Goal: Task Accomplishment & Management: Use online tool/utility

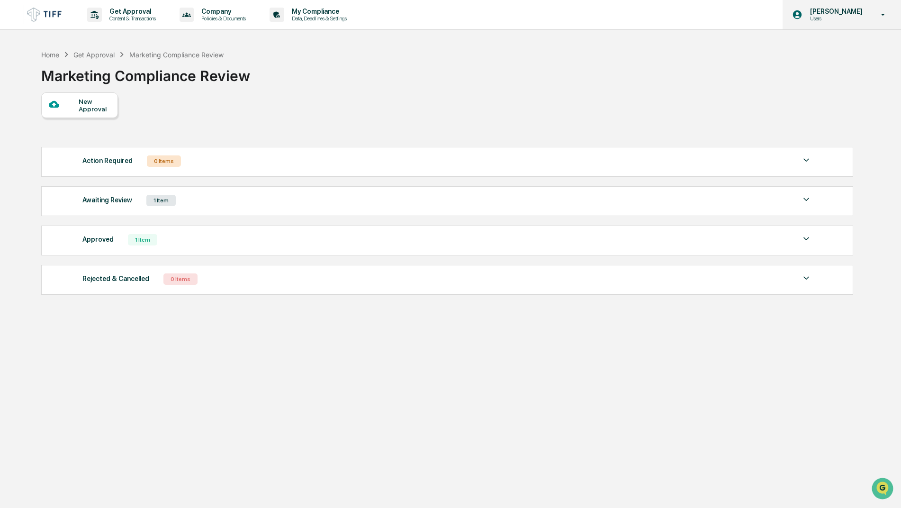
click at [817, 16] on p "Users" at bounding box center [835, 18] width 65 height 7
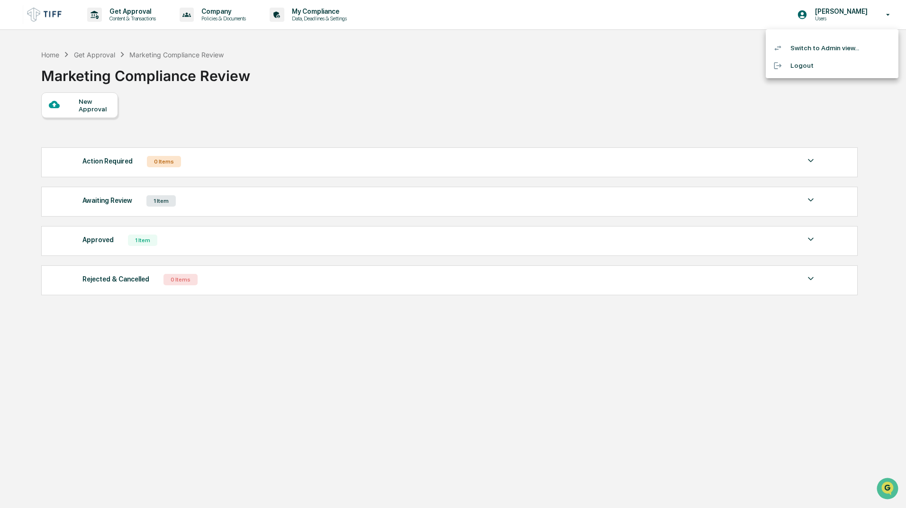
click at [819, 46] on li "Switch to Admin view..." at bounding box center [832, 48] width 133 height 18
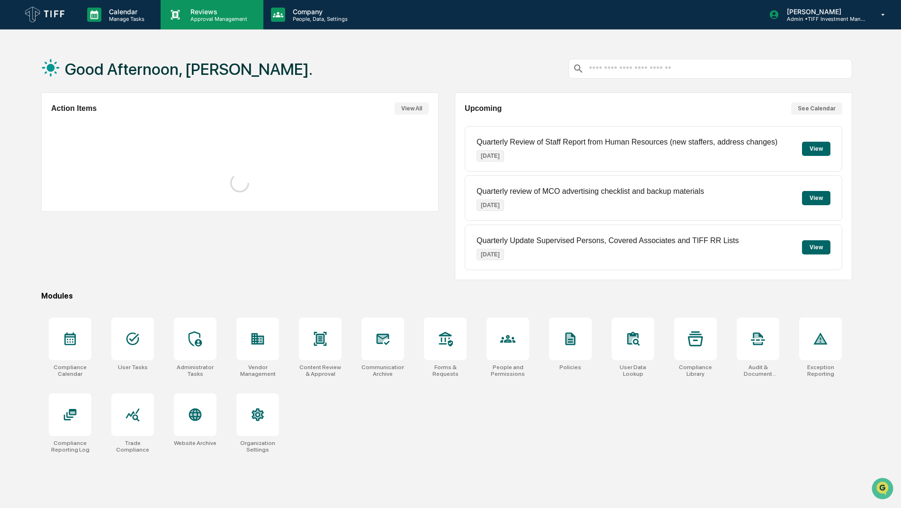
click at [226, 11] on p "Reviews" at bounding box center [217, 12] width 69 height 8
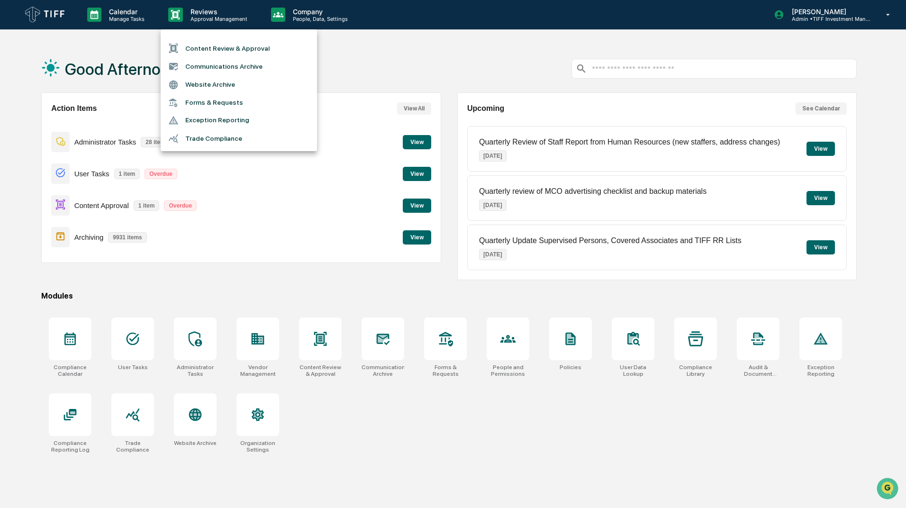
click at [224, 47] on li "Content Review & Approval" at bounding box center [239, 48] width 156 height 18
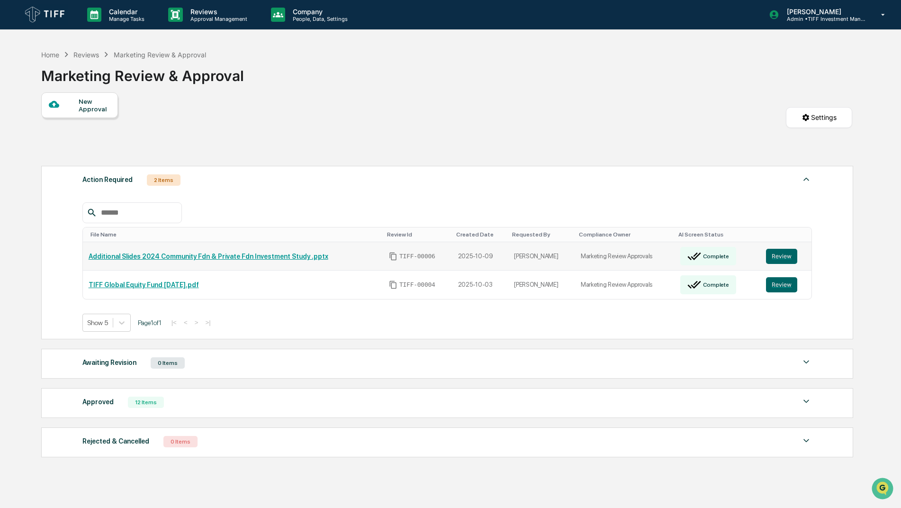
click at [228, 254] on link "Additional Slides 2024 Community Fdn & Private Fdn Investment Study .pptx" at bounding box center [209, 257] width 240 height 8
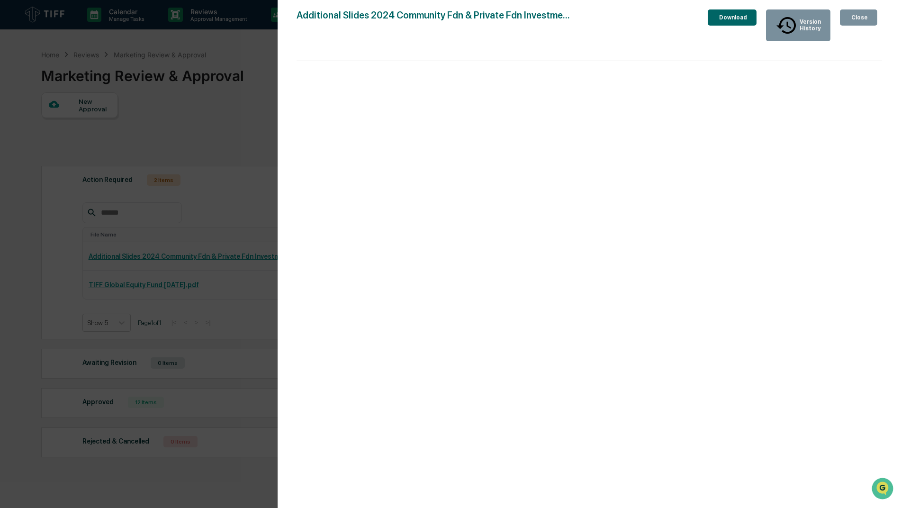
scroll to position [45, 0]
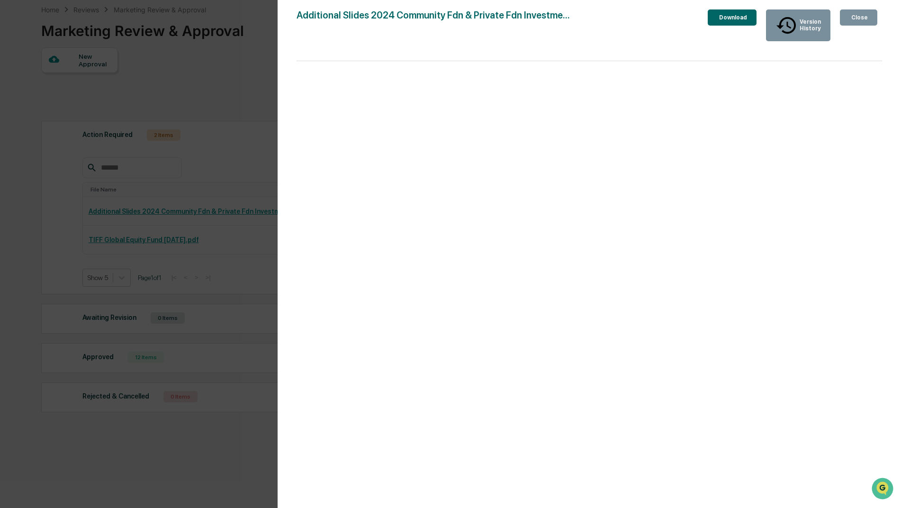
click at [874, 11] on button "Close" at bounding box center [858, 17] width 37 height 16
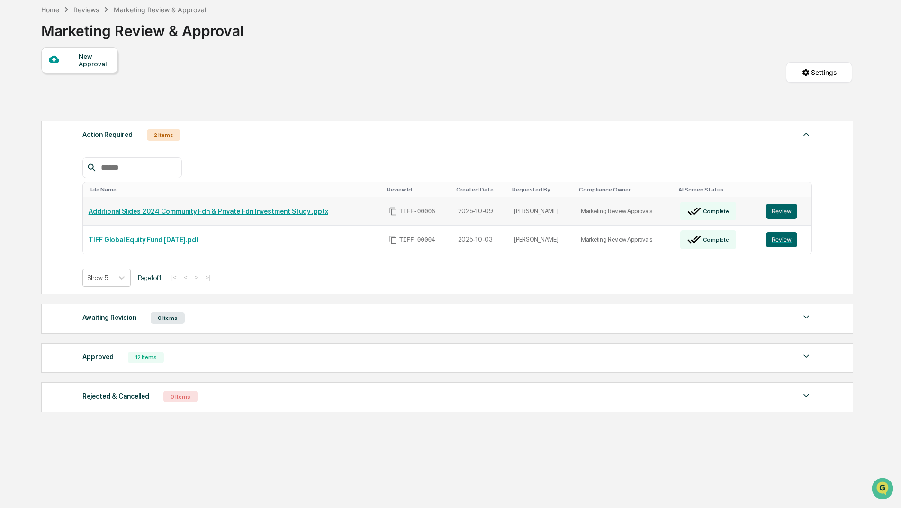
click at [604, 212] on td "Marketing Review Approvals" at bounding box center [625, 211] width 100 height 28
click at [272, 212] on link "Additional Slides 2024 Community Fdn & Private Fdn Investment Study .pptx" at bounding box center [209, 212] width 240 height 8
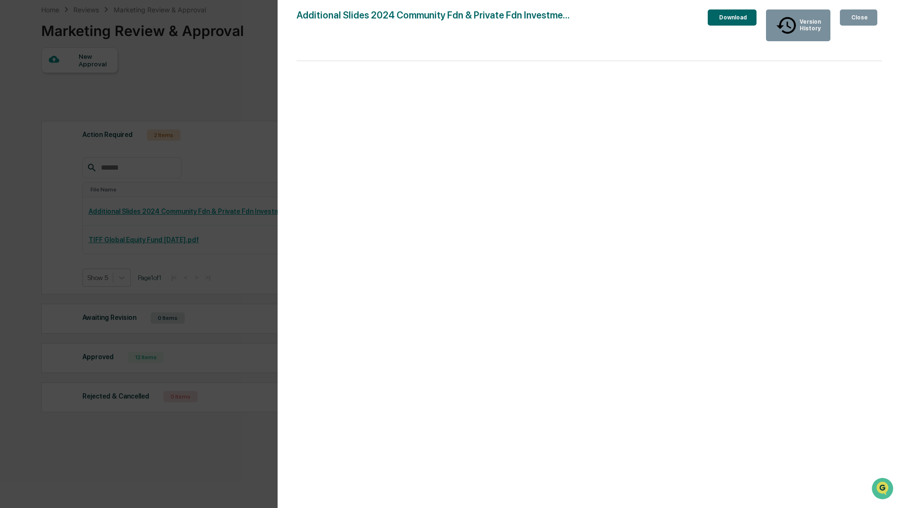
click at [866, 15] on div "Close" at bounding box center [859, 17] width 18 height 7
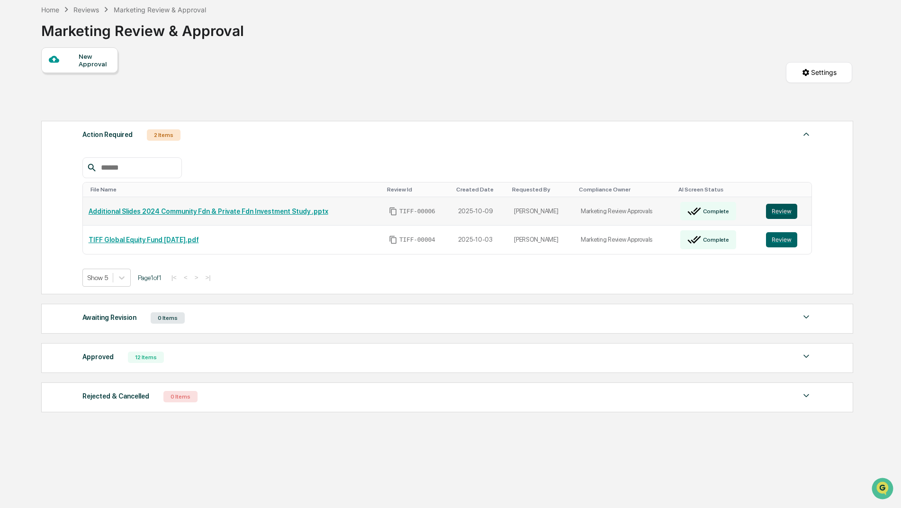
click at [777, 210] on button "Review" at bounding box center [781, 211] width 31 height 15
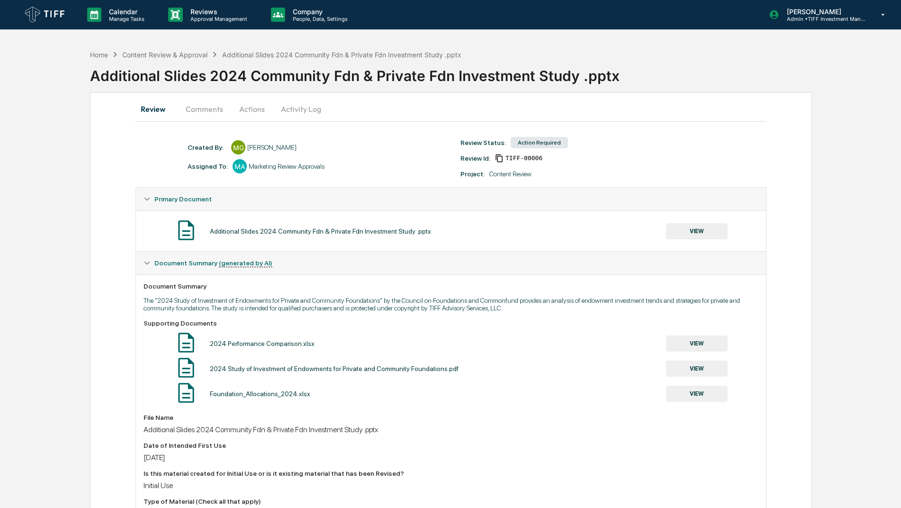
click at [287, 118] on button "Activity Log" at bounding box center [300, 109] width 55 height 23
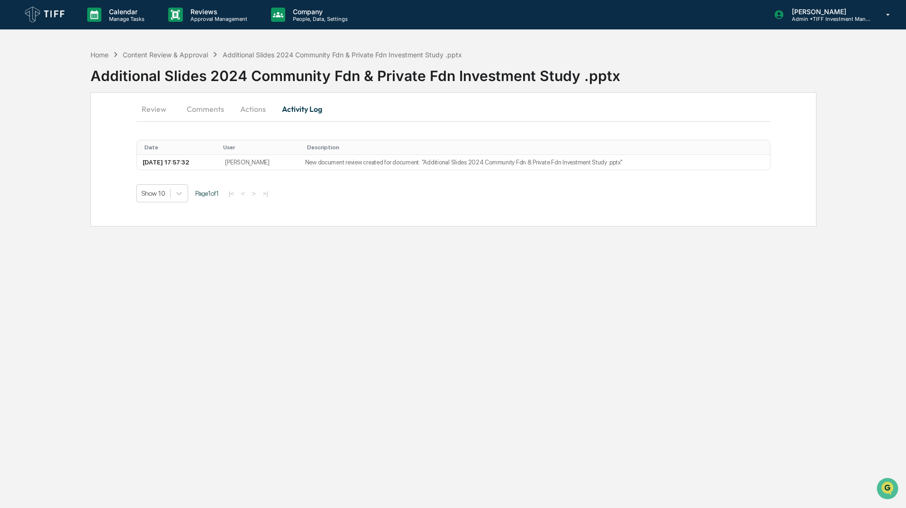
click at [252, 104] on button "Actions" at bounding box center [253, 109] width 43 height 23
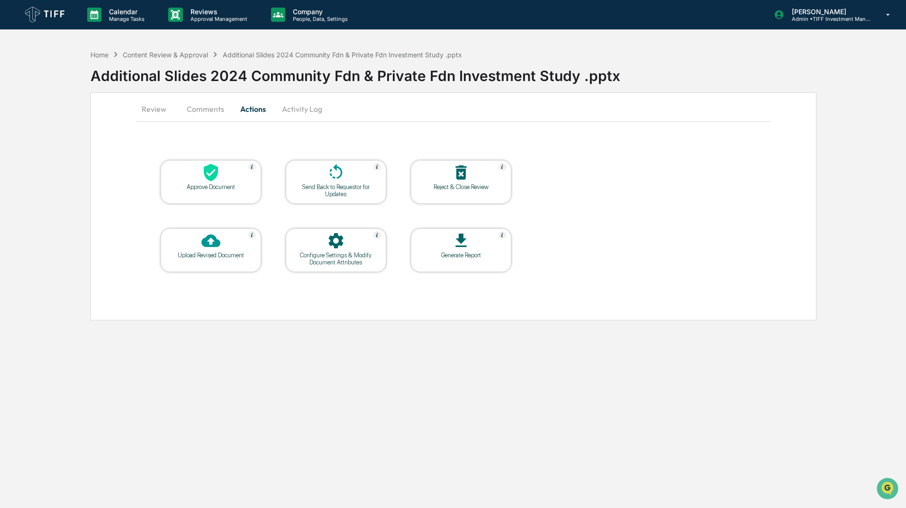
click at [206, 109] on button "Comments" at bounding box center [205, 109] width 53 height 23
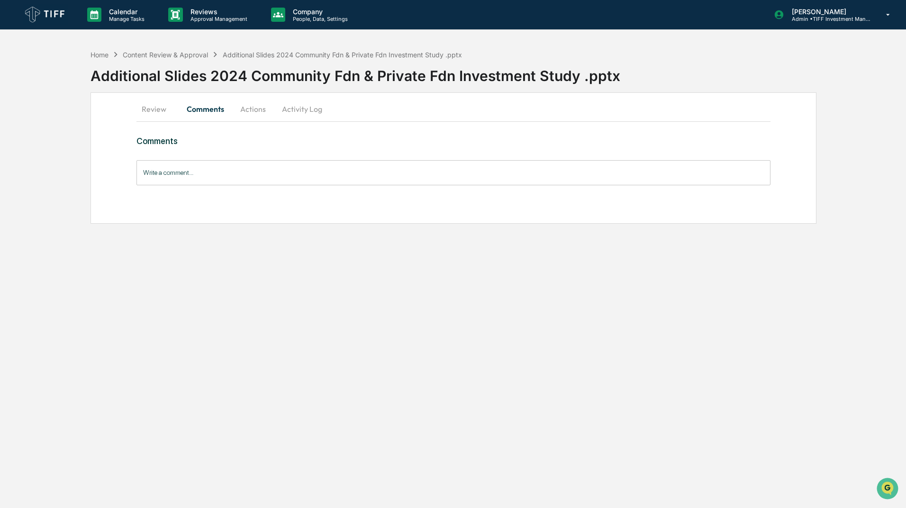
click at [147, 112] on button "Review" at bounding box center [157, 109] width 43 height 23
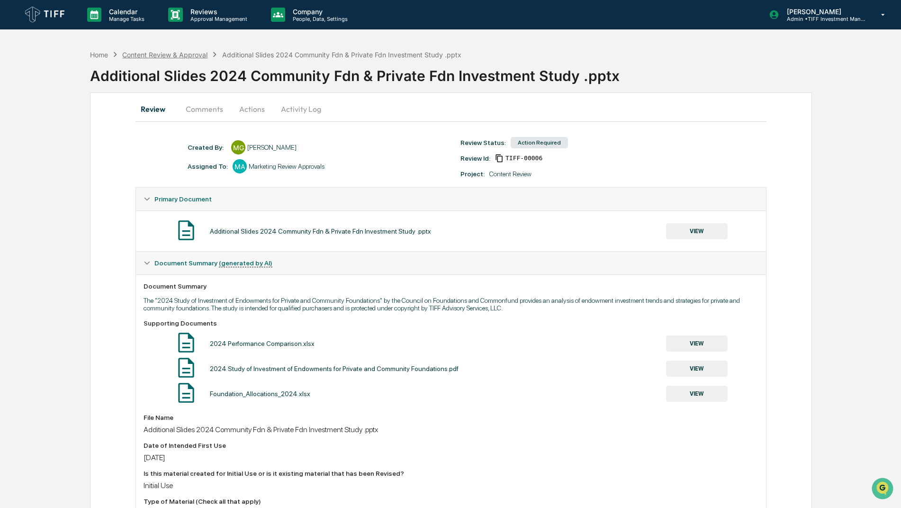
click at [190, 54] on div "Content Review & Approval" at bounding box center [164, 55] width 85 height 8
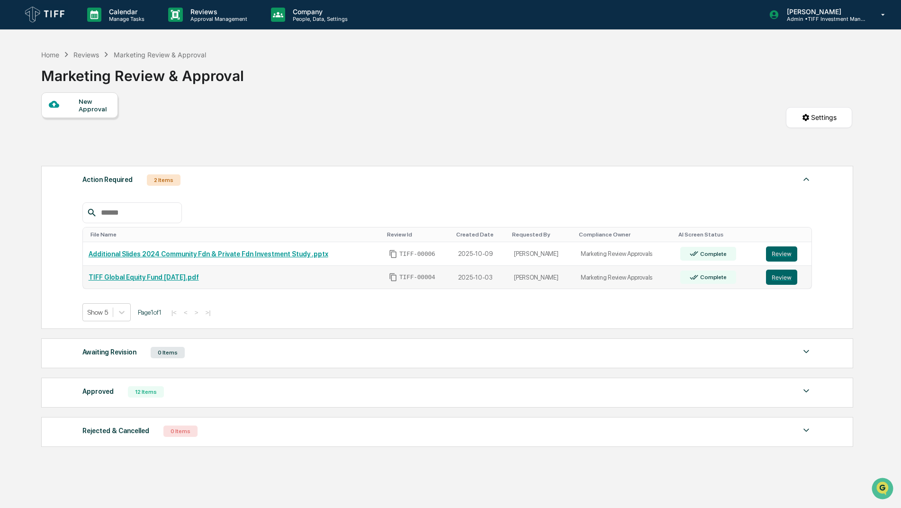
click at [195, 277] on link "TIFF Global Equity Fund [DATE].pdf" at bounding box center [144, 277] width 110 height 8
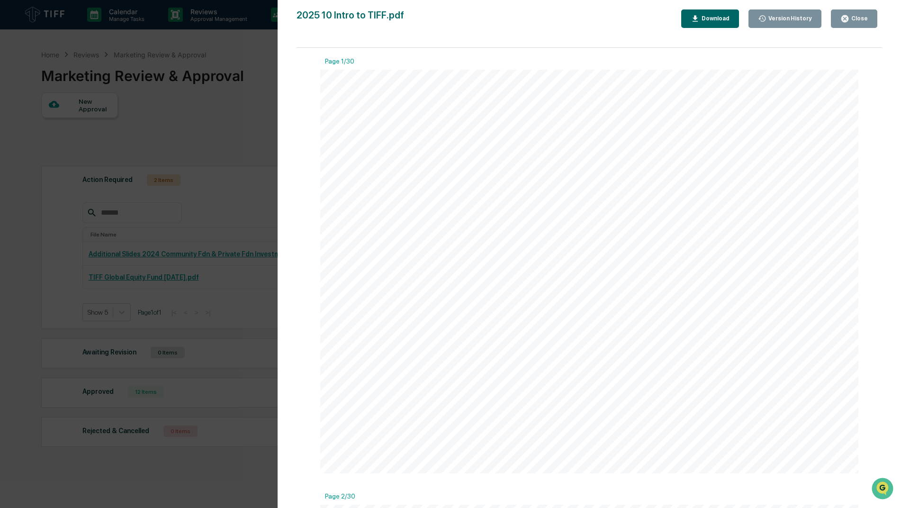
click at [860, 18] on div "Close" at bounding box center [859, 18] width 18 height 7
